Goal: Register for event/course

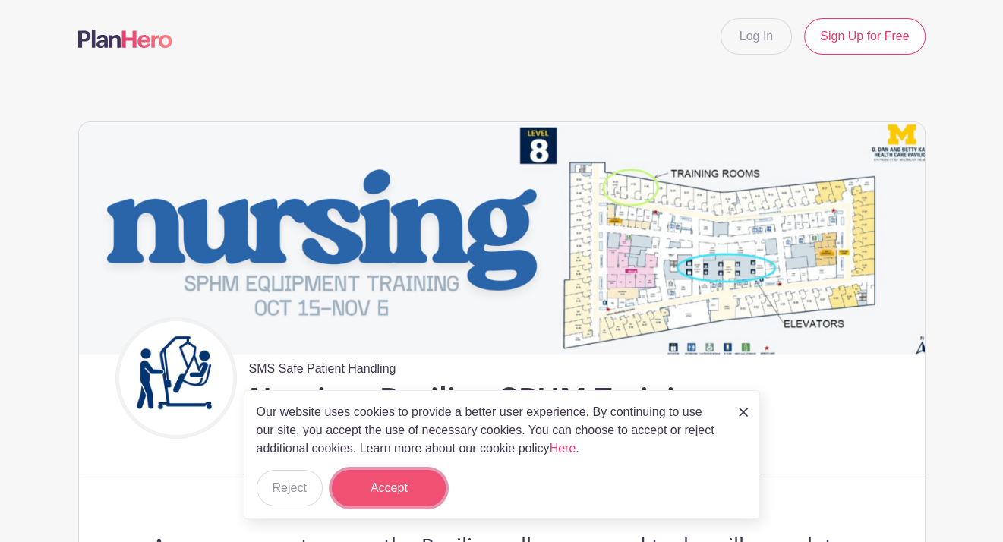
click at [421, 477] on button "Accept" at bounding box center [389, 488] width 114 height 36
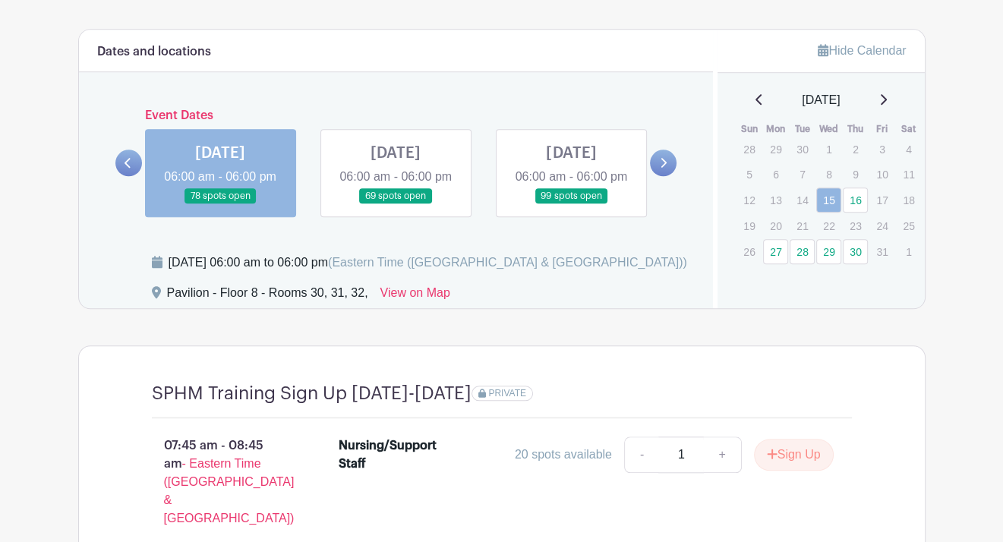
scroll to position [936, 0]
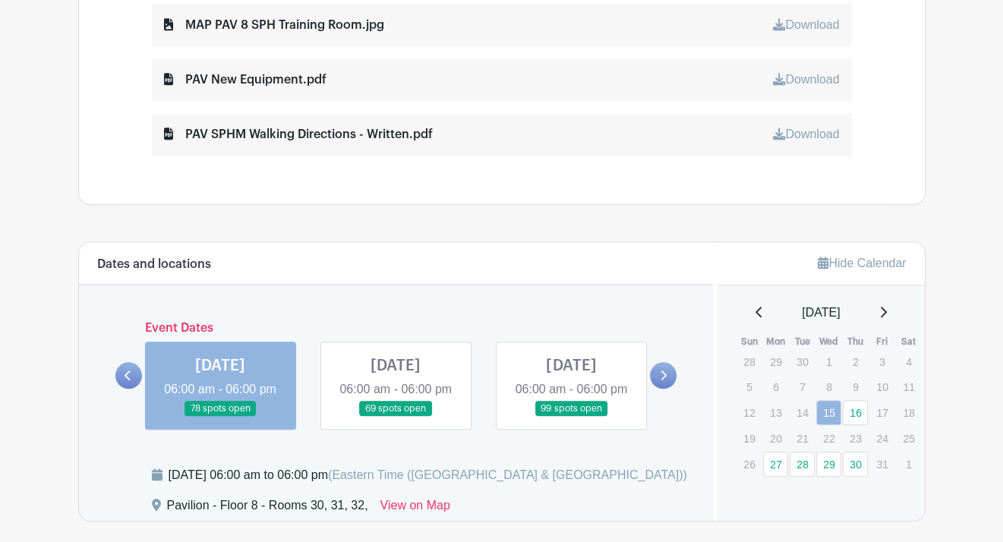
click at [395, 417] on link at bounding box center [395, 417] width 0 height 0
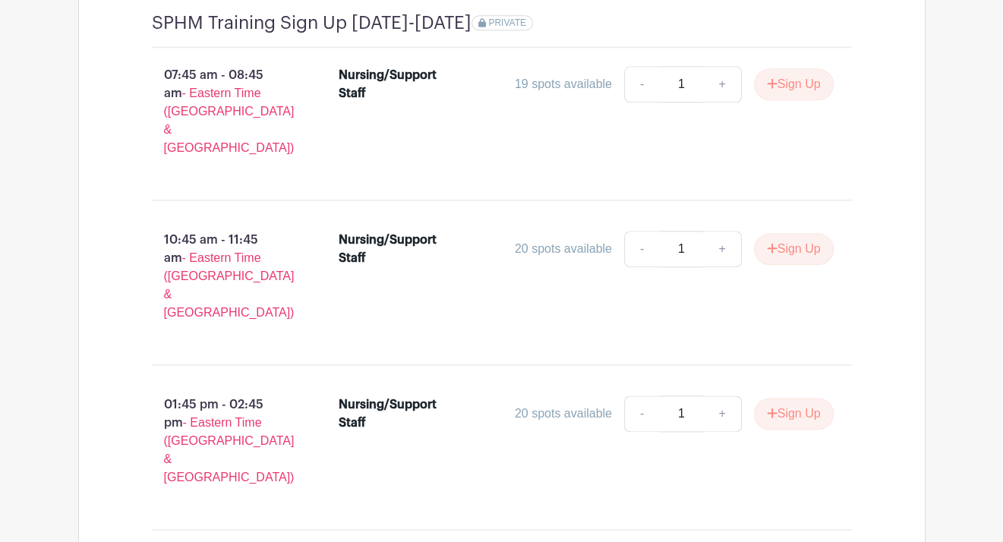
scroll to position [1543, 0]
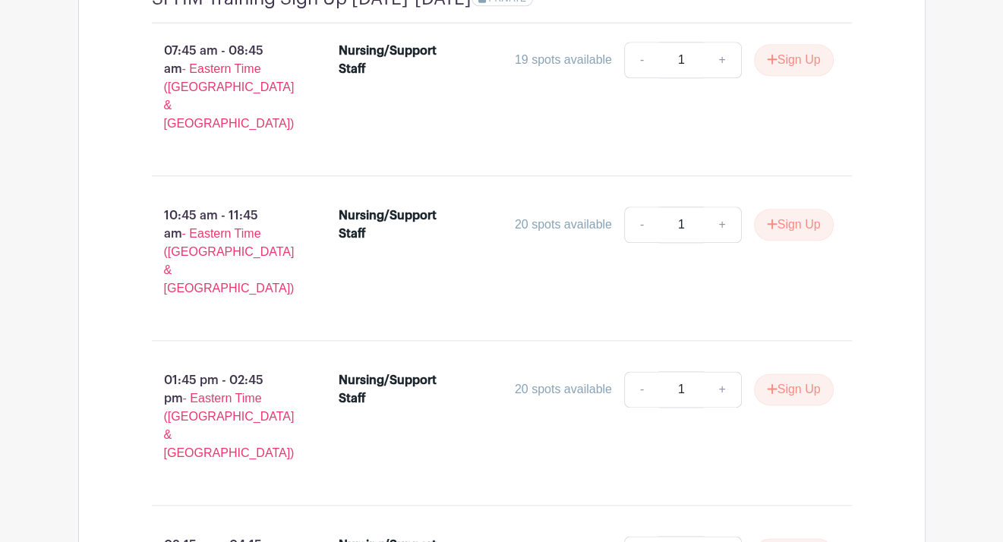
drag, startPoint x: 354, startPoint y: 206, endPoint x: 368, endPoint y: 205, distance: 14.5
click at [368, 206] on div "Nursing/Support Staff" at bounding box center [390, 224] width 105 height 36
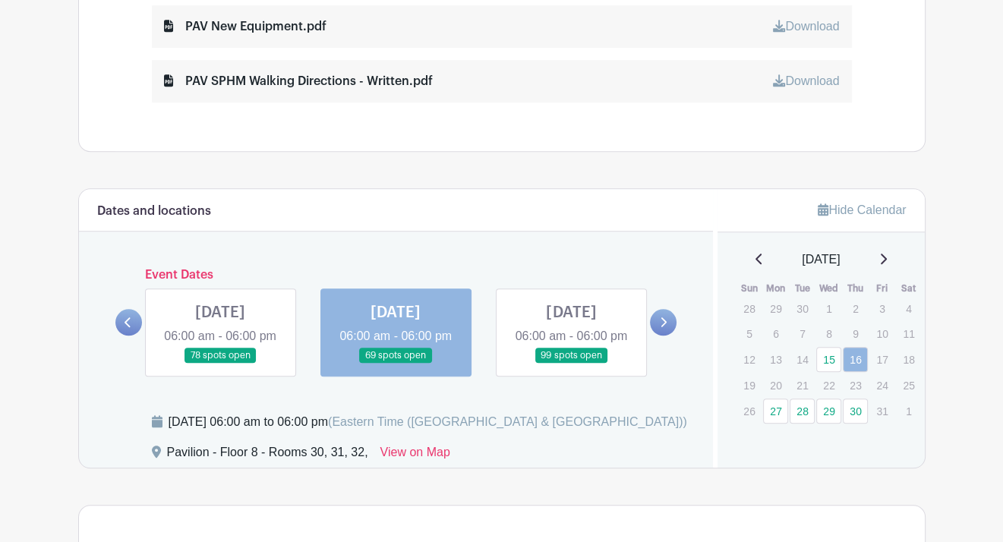
scroll to position [860, 0]
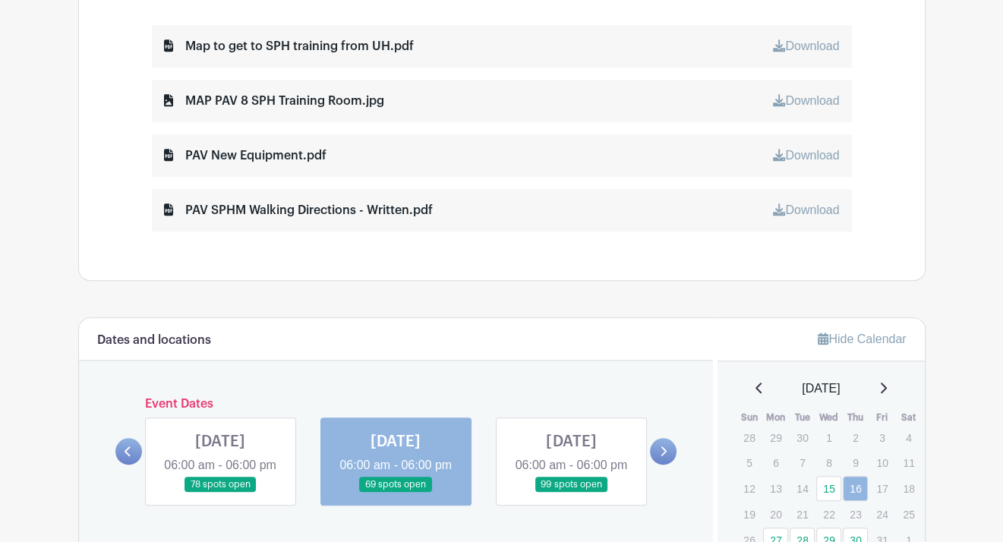
click at [257, 109] on div "MAP PAV 8 SPH Training Room.jpg Download" at bounding box center [502, 101] width 700 height 42
click at [255, 99] on div "MAP PAV 8 SPH Training Room.jpg" at bounding box center [274, 101] width 220 height 18
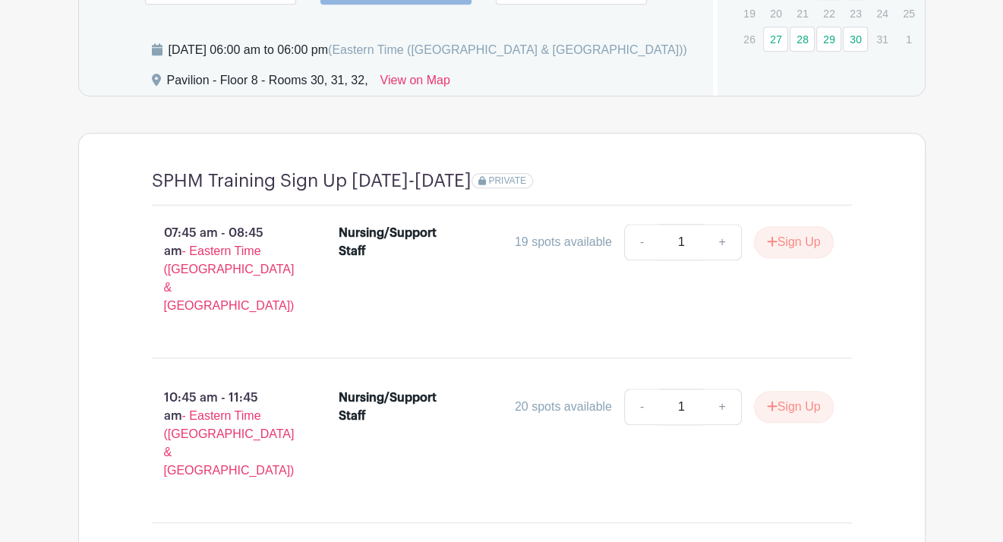
scroll to position [1214, 0]
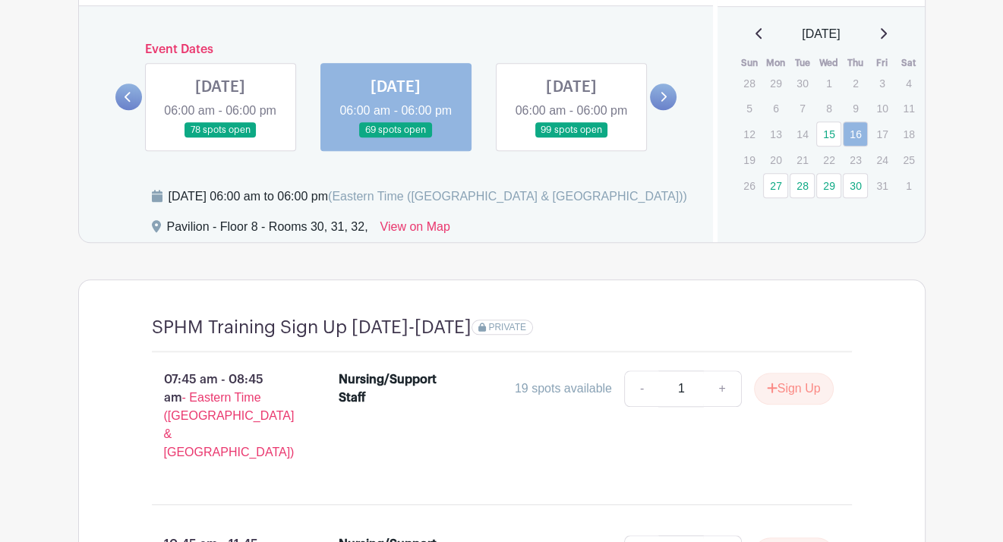
click at [220, 138] on link at bounding box center [220, 138] width 0 height 0
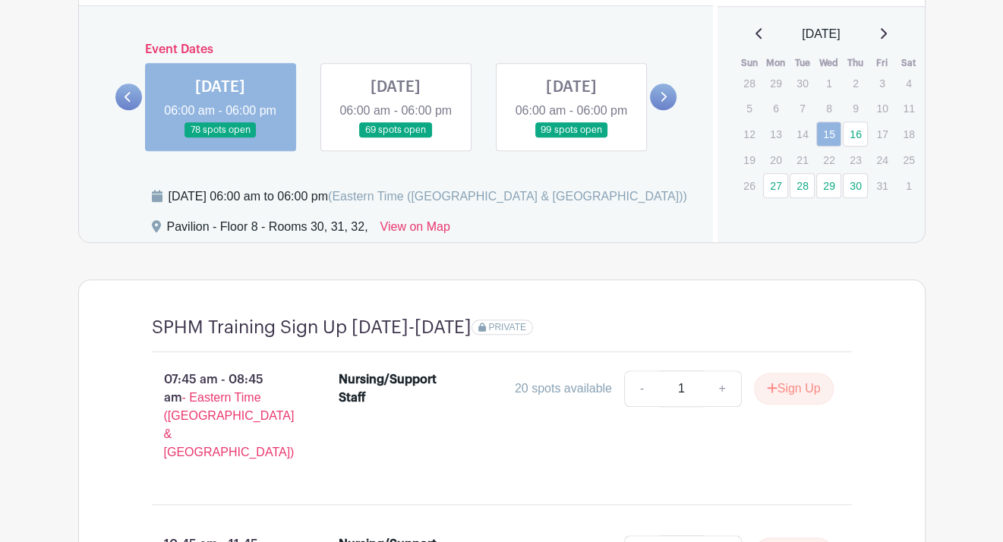
click at [571, 138] on link at bounding box center [571, 138] width 0 height 0
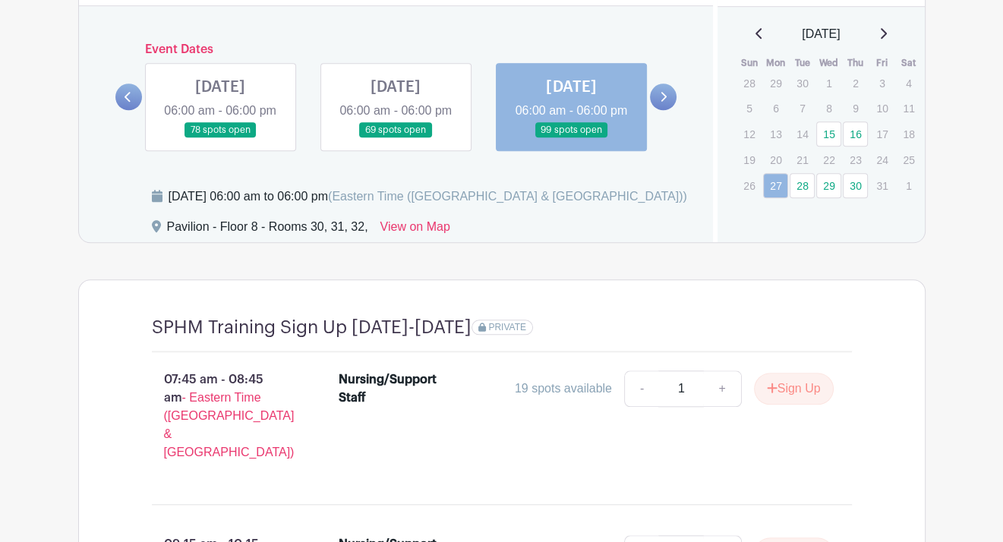
click at [395, 138] on link at bounding box center [395, 138] width 0 height 0
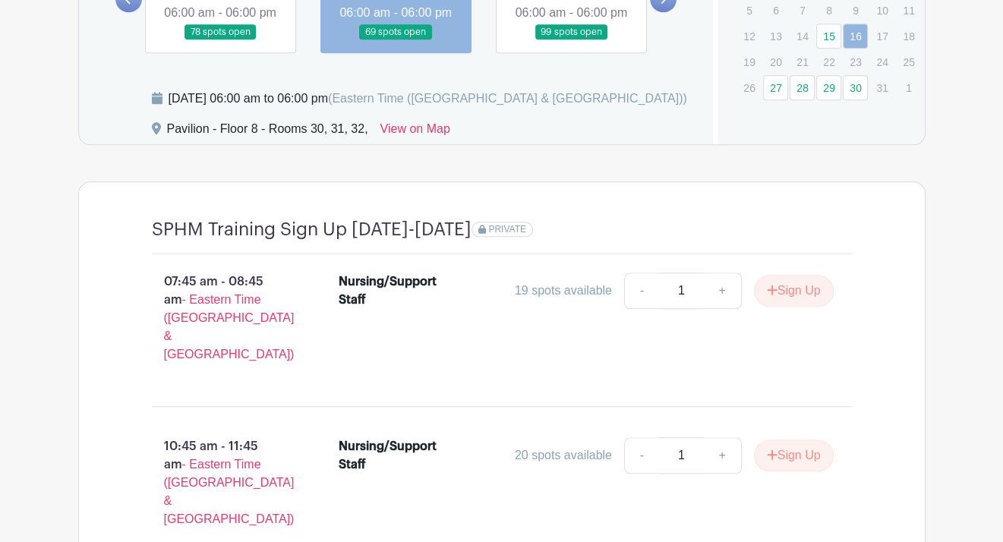
scroll to position [1290, 0]
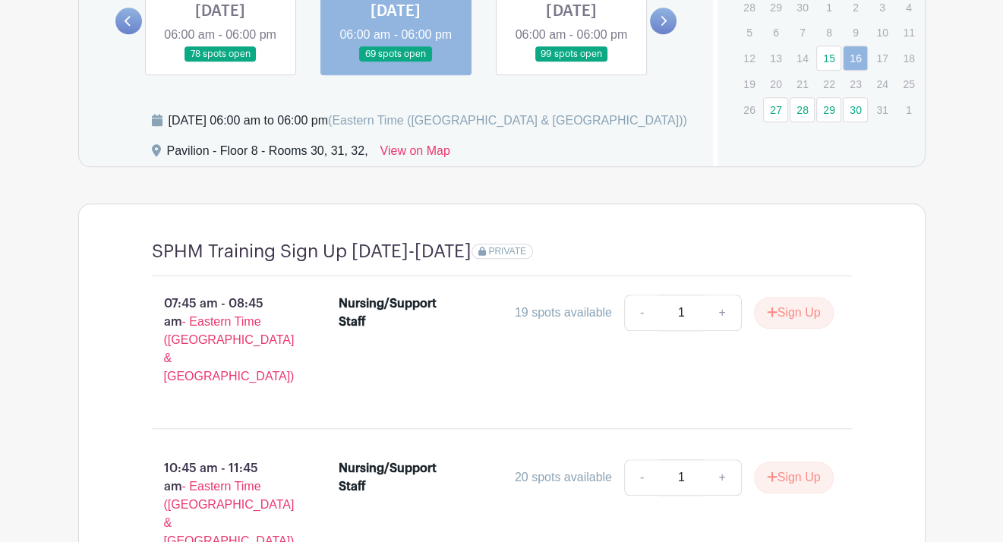
click at [571, 62] on link at bounding box center [571, 62] width 0 height 0
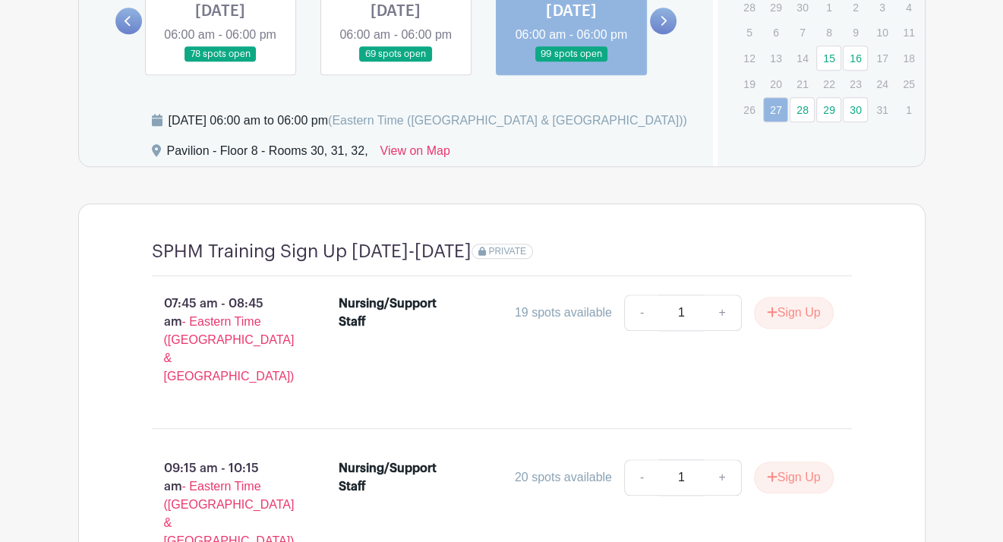
click at [395, 62] on link at bounding box center [395, 62] width 0 height 0
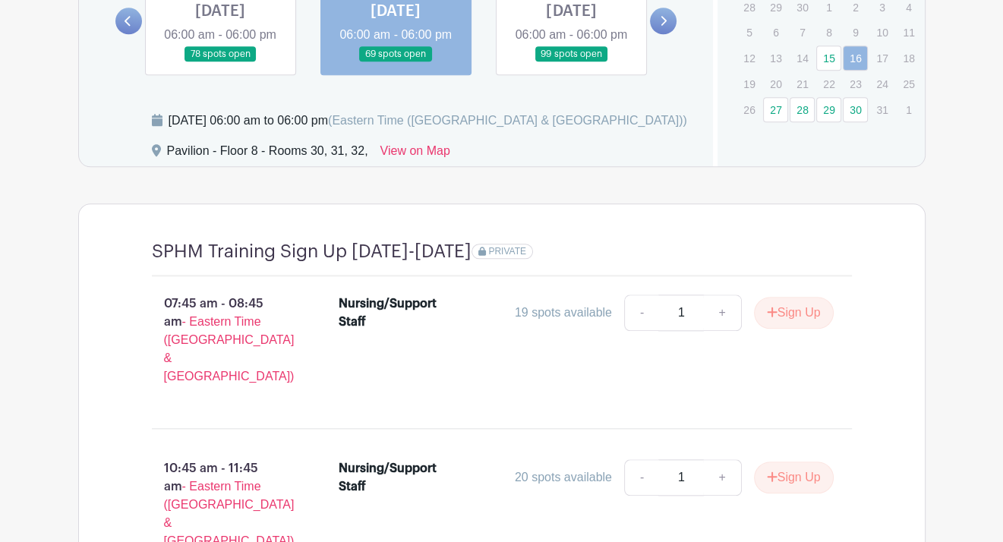
click at [571, 62] on link at bounding box center [571, 62] width 0 height 0
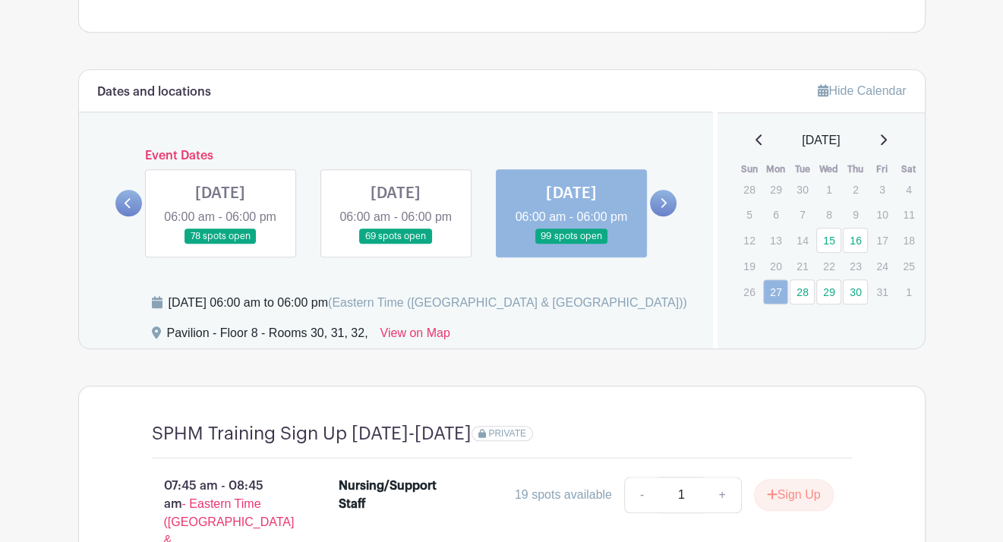
scroll to position [1066, 0]
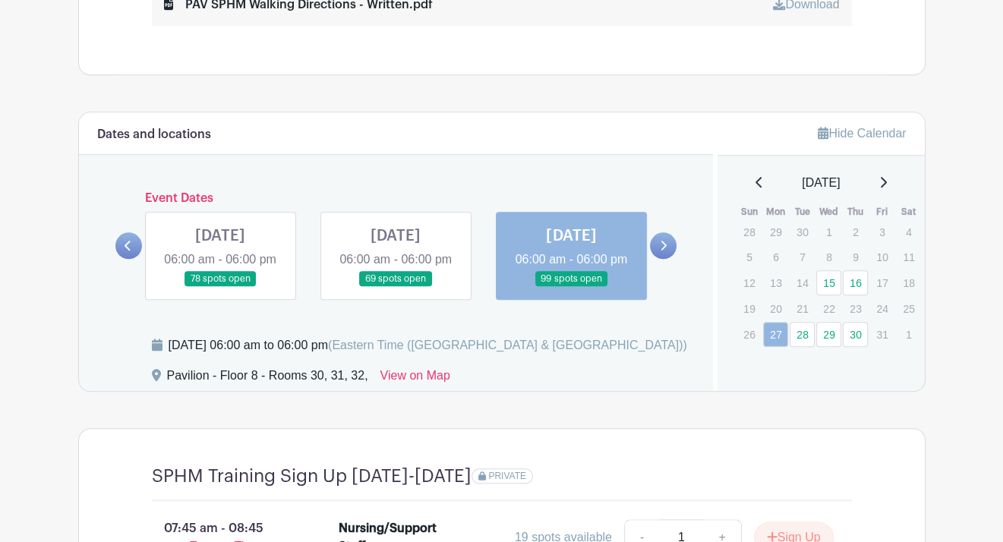
click at [395, 287] on link at bounding box center [395, 287] width 0 height 0
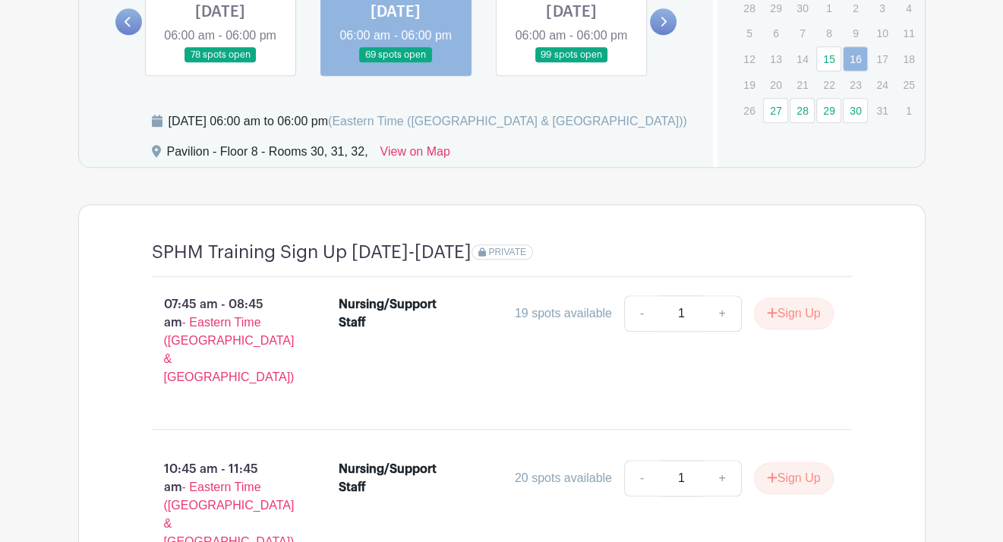
scroll to position [1315, 0]
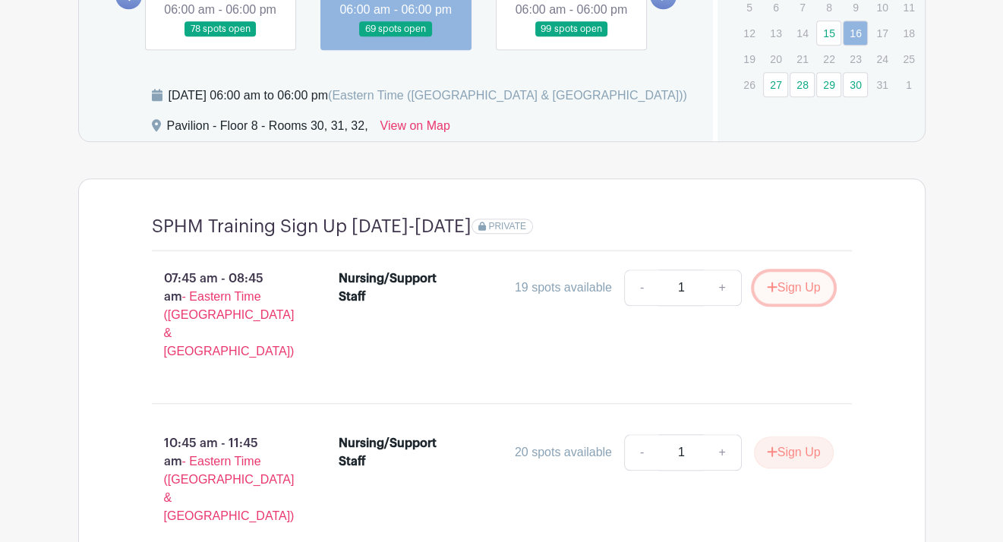
click at [784, 304] on button "Sign Up" at bounding box center [794, 288] width 80 height 32
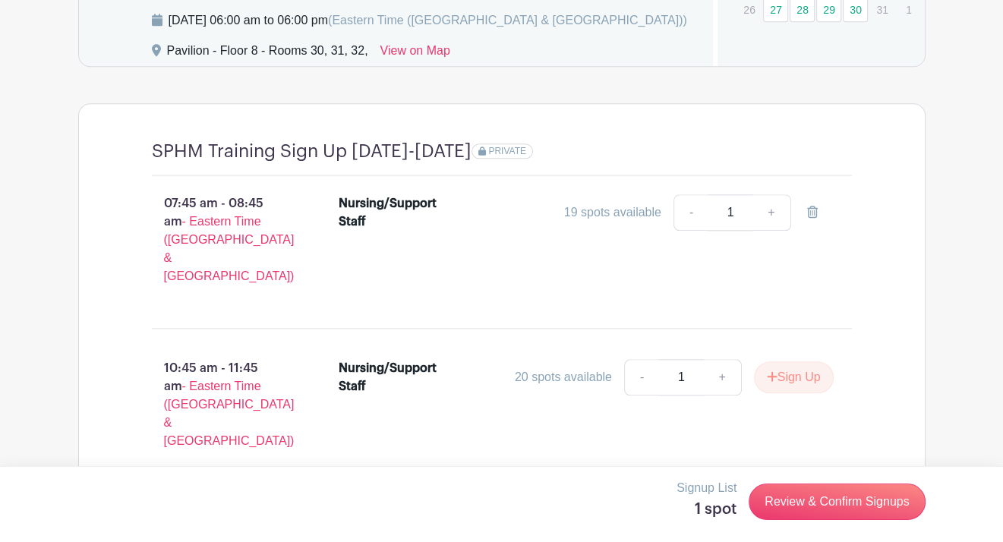
scroll to position [1391, 0]
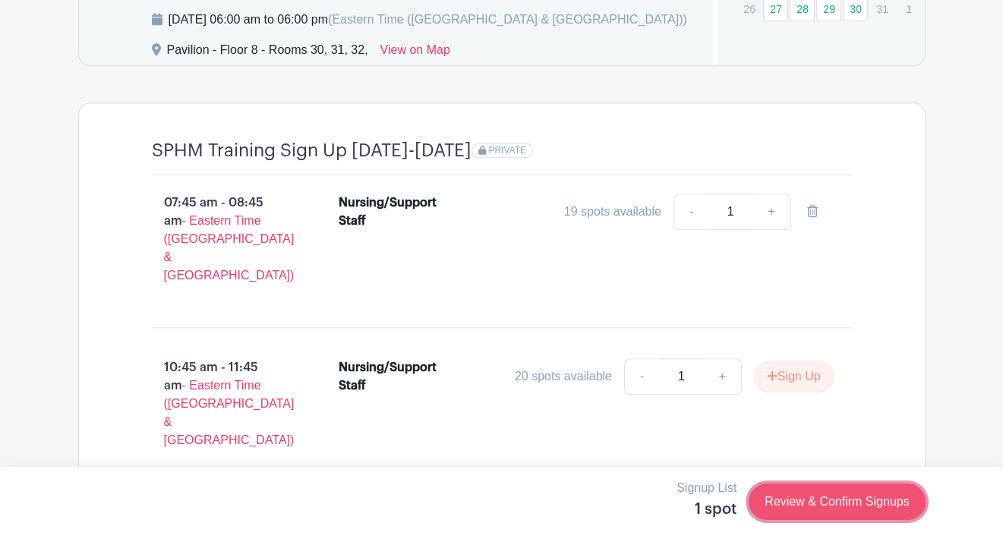
click at [851, 502] on link "Review & Confirm Signups" at bounding box center [836, 501] width 176 height 36
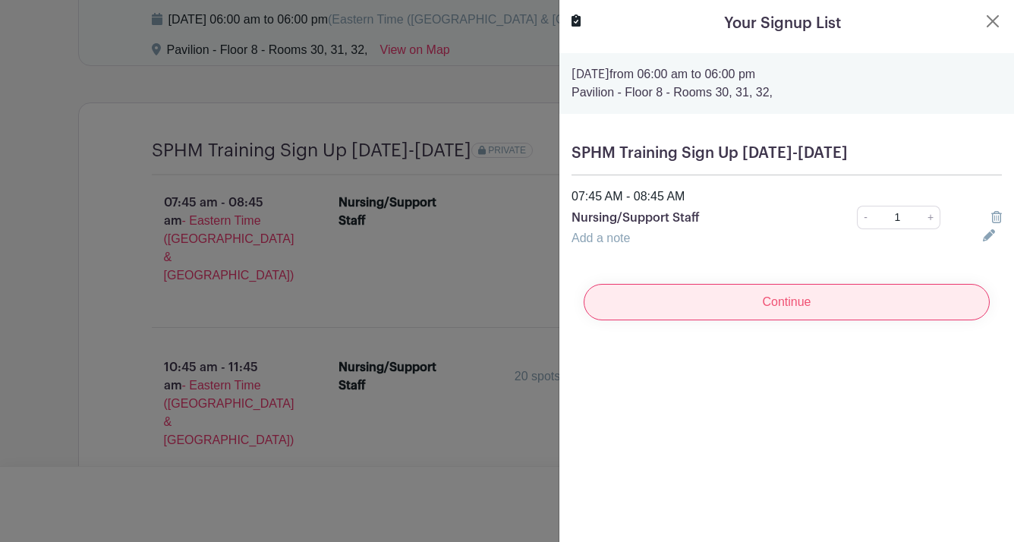
click at [836, 309] on input "Continue" at bounding box center [787, 302] width 406 height 36
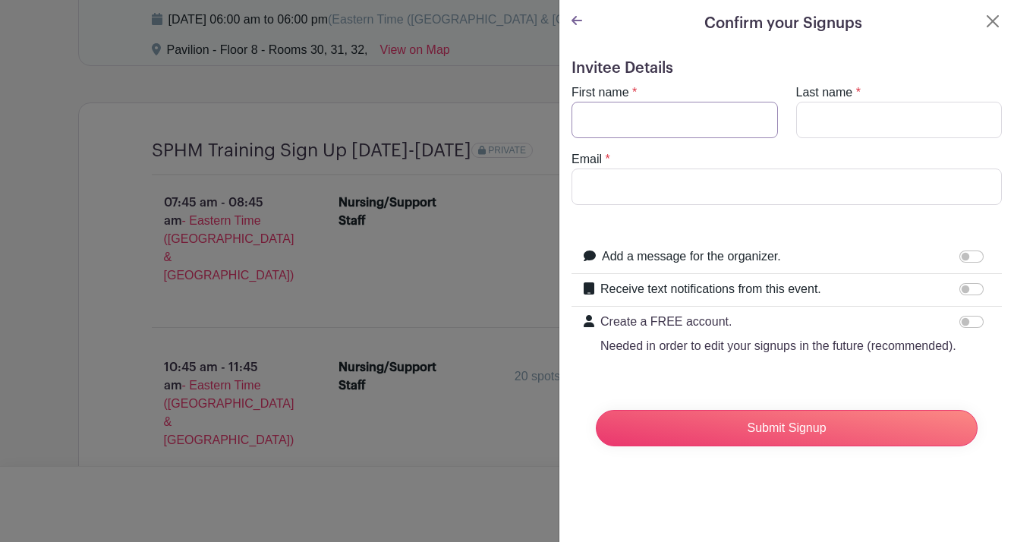
click at [692, 129] on input "First name" at bounding box center [674, 120] width 206 height 36
type input "k"
type input "[PERSON_NAME]"
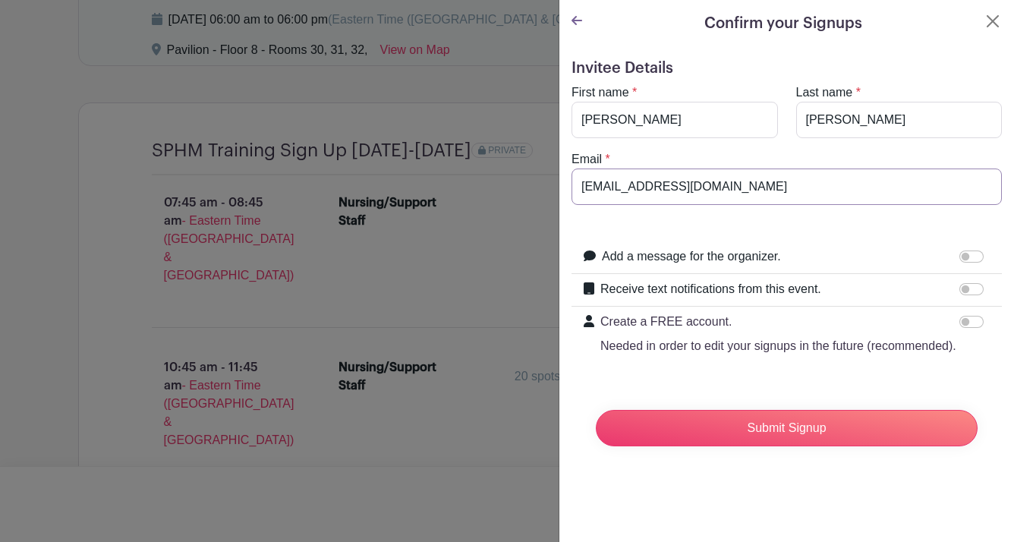
type input "[EMAIL_ADDRESS][DOMAIN_NAME]"
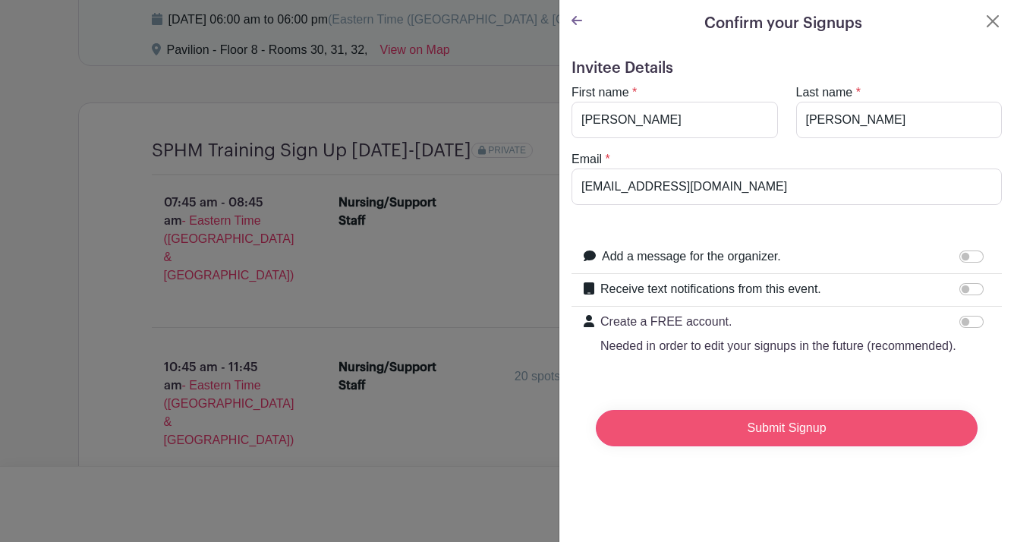
click at [806, 446] on input "Submit Signup" at bounding box center [787, 428] width 382 height 36
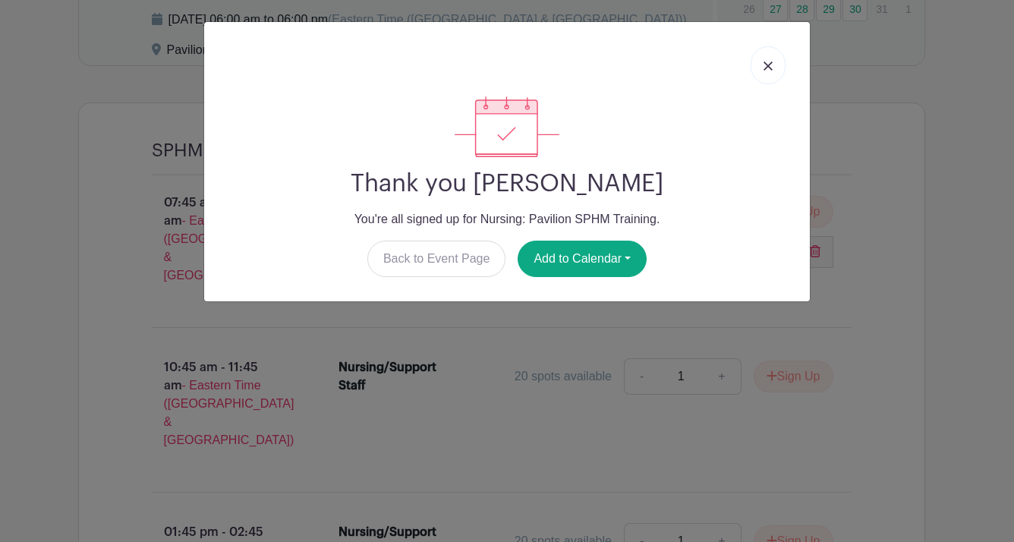
click at [764, 66] on img at bounding box center [767, 65] width 9 height 9
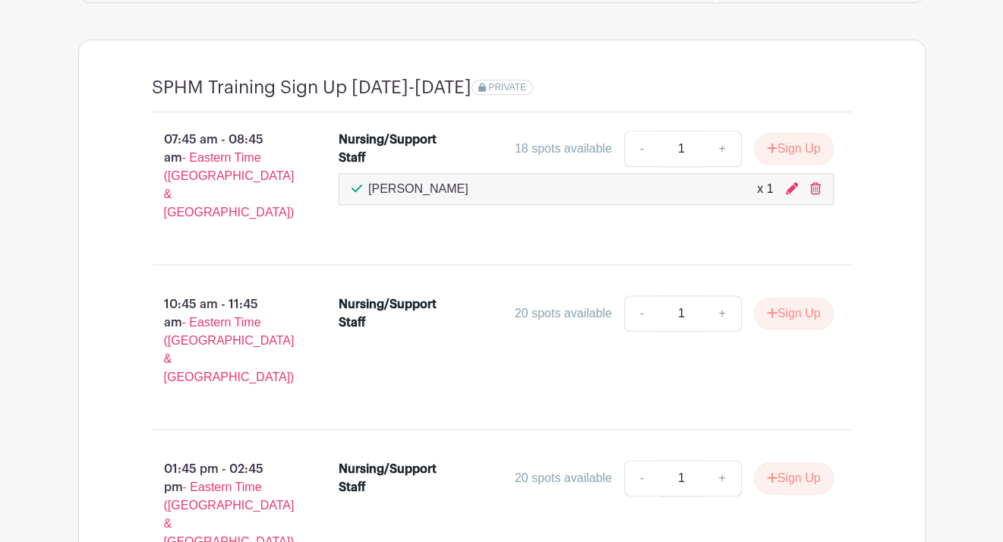
scroll to position [1239, 0]
